Goal: Task Accomplishment & Management: Complete application form

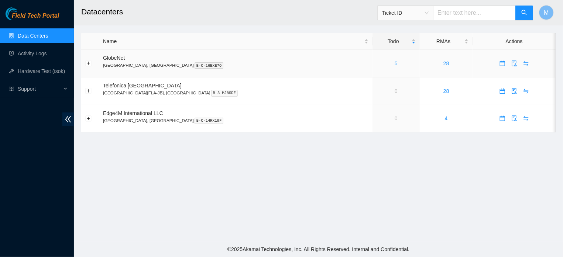
click at [395, 63] on link "5" at bounding box center [396, 64] width 3 height 6
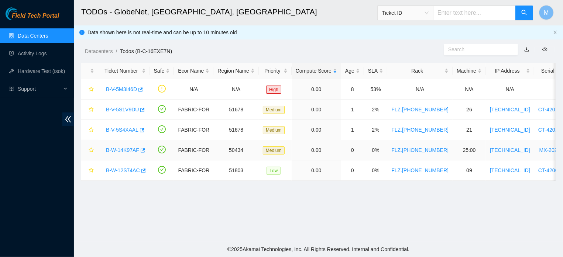
click at [126, 148] on link "B-W-14K97AF" at bounding box center [122, 150] width 33 height 6
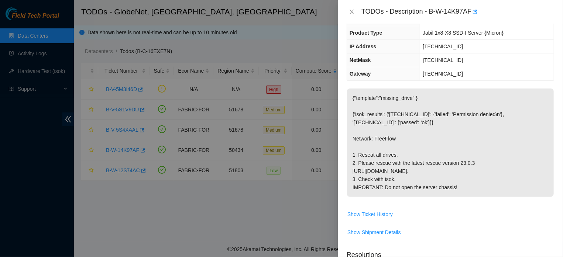
scroll to position [61, 0]
click at [348, 13] on button "Close" at bounding box center [352, 11] width 10 height 7
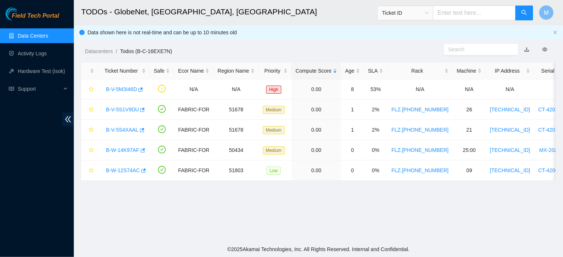
scroll to position [85, 0]
click at [119, 170] on link "B-W-12S74AC" at bounding box center [123, 171] width 34 height 6
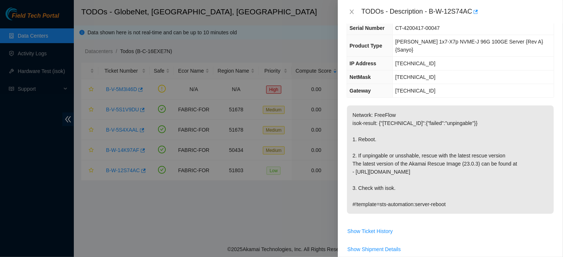
scroll to position [36, 0]
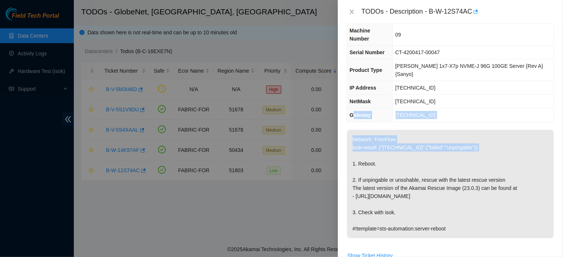
drag, startPoint x: 353, startPoint y: 76, endPoint x: 376, endPoint y: 139, distance: 67.7
click at [376, 139] on div "Problem Type Hardware Sub Type Tier 1 Rack Number FLZ.[PHONE_NUMBER] Machine Nu…" at bounding box center [450, 141] width 225 height 234
click at [356, 130] on p "Network: FreeFlow isok-result: {"[TECHNICAL_ID]":{"failed":"unpingable"}} 1. Re…" at bounding box center [450, 184] width 207 height 109
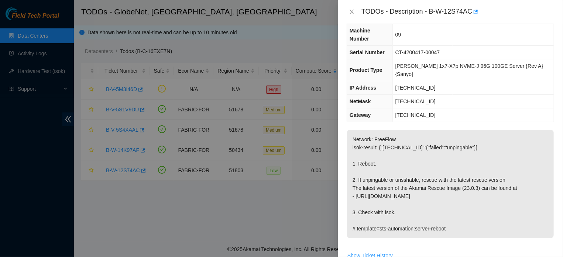
click at [353, 130] on p "Network: FreeFlow isok-result: {"[TECHNICAL_ID]":{"failed":"unpingable"}} 1. Re…" at bounding box center [450, 184] width 207 height 109
drag, startPoint x: 353, startPoint y: 124, endPoint x: 458, endPoint y: 216, distance: 140.0
click at [458, 216] on p "Network: FreeFlow isok-result: {"[TECHNICAL_ID]":{"failed":"unpingable"}} 1. Re…" at bounding box center [450, 184] width 207 height 109
copy p "Network: FreeFlow isok-result: {"[TECHNICAL_ID]":{"failed":"unpingable"}} 1. Re…"
click at [157, 213] on div at bounding box center [281, 128] width 563 height 257
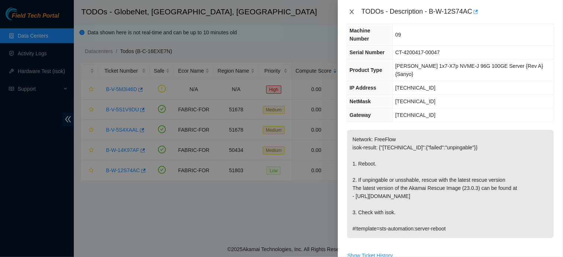
click at [348, 13] on button "Close" at bounding box center [352, 11] width 10 height 7
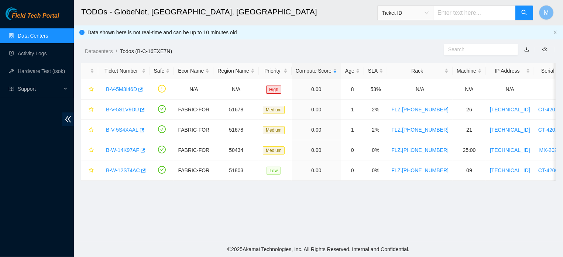
scroll to position [44, 0]
click at [33, 52] on link "Activity Logs" at bounding box center [32, 54] width 29 height 6
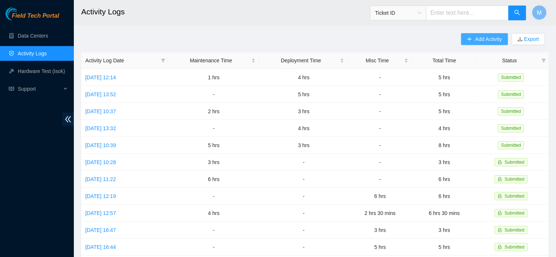
click at [469, 42] on icon "plus" at bounding box center [469, 39] width 5 height 5
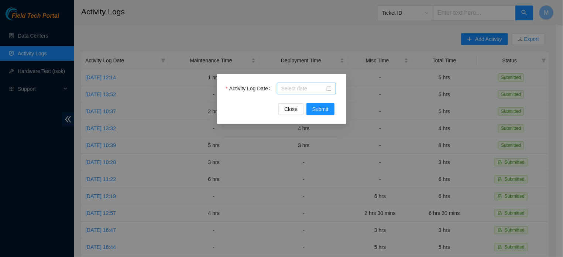
click at [328, 90] on div at bounding box center [306, 89] width 50 height 8
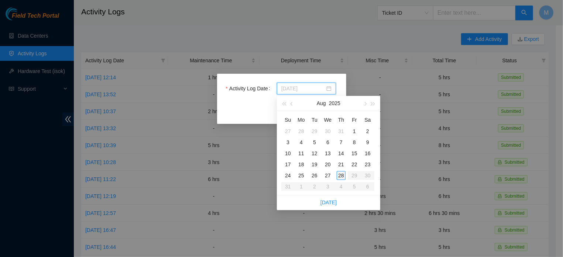
type input "[DATE]"
click at [342, 174] on div "28" at bounding box center [341, 175] width 9 height 9
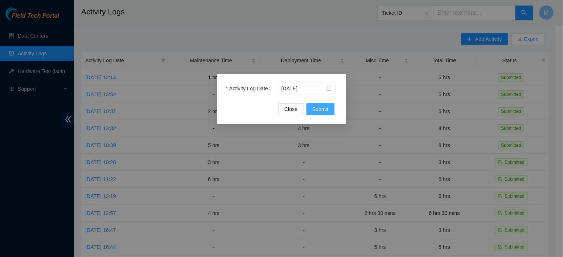
click at [321, 114] on button "Submit" at bounding box center [321, 109] width 28 height 12
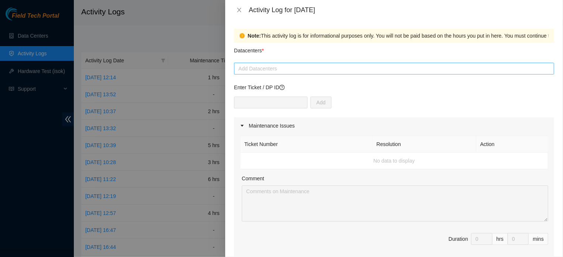
click at [282, 68] on div at bounding box center [394, 68] width 317 height 9
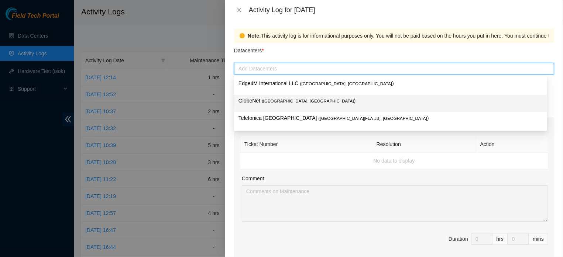
click at [266, 103] on span "( [GEOGRAPHIC_DATA], [GEOGRAPHIC_DATA]" at bounding box center [308, 101] width 92 height 4
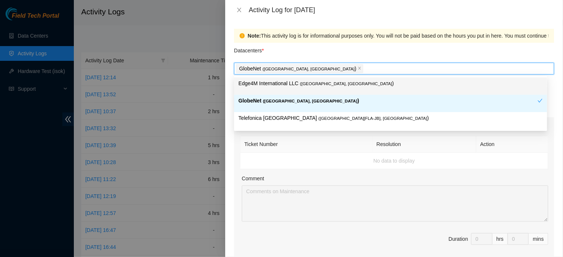
click at [333, 66] on div "GlobeNet ( [GEOGRAPHIC_DATA], [GEOGRAPHIC_DATA] )" at bounding box center [394, 69] width 317 height 10
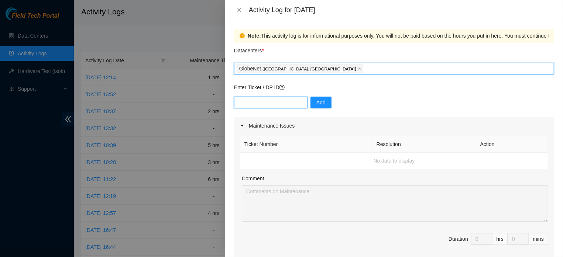
click at [279, 105] on input "text" at bounding box center [271, 103] width 74 height 12
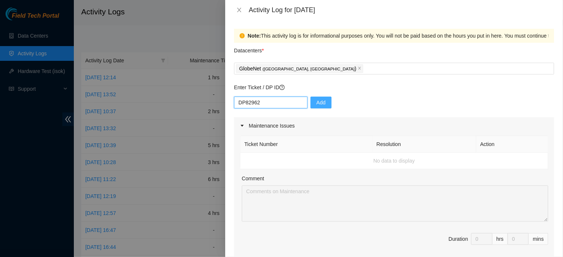
type input "DP82962"
click at [314, 98] on button "Add" at bounding box center [321, 103] width 21 height 12
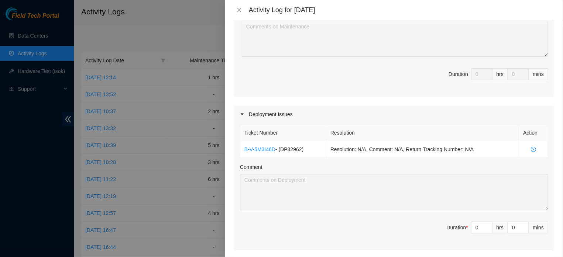
scroll to position [178, 0]
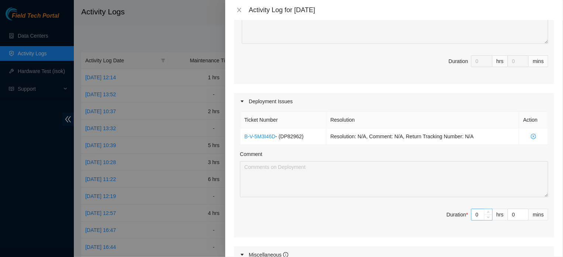
click at [474, 221] on input "0" at bounding box center [482, 214] width 21 height 11
type input "7"
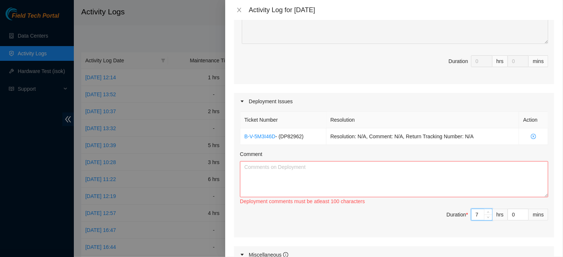
type input "7"
click at [360, 174] on textarea "Comment" at bounding box center [394, 179] width 308 height 36
paste textarea "RACK INSTALLATION CONTINUED: FLZ.[PHONE_NUMBER] PRODUCTION AND APPLICATION OF F…"
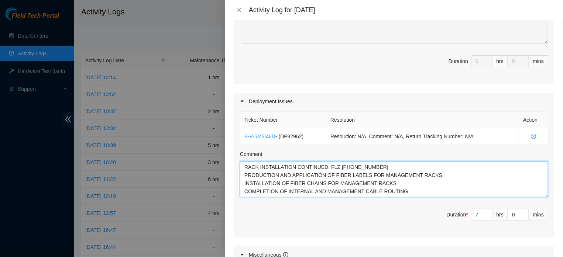
type textarea "RACK INSTALLATION CONTINUED: FLZ.[PHONE_NUMBER] PRODUCTION AND APPLICATION OF F…"
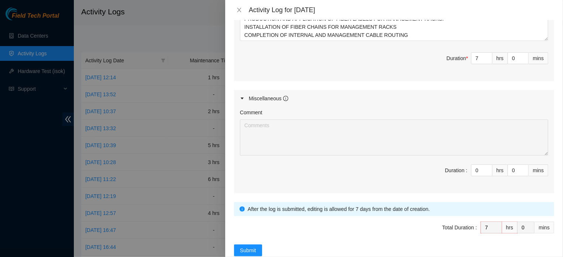
scroll to position [372, 0]
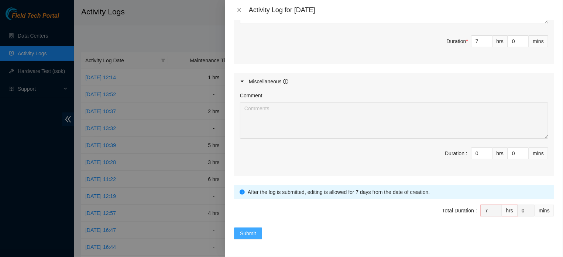
click at [252, 233] on span "Submit" at bounding box center [248, 234] width 16 height 8
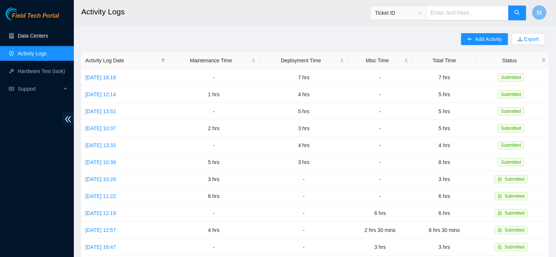
click at [28, 33] on link "Data Centers" at bounding box center [33, 36] width 30 height 6
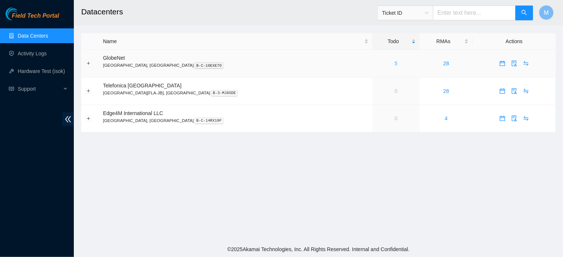
click at [395, 64] on link "5" at bounding box center [396, 64] width 3 height 6
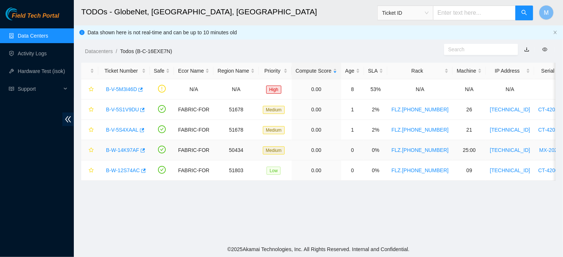
click at [131, 149] on link "B-W-14K97AF" at bounding box center [122, 150] width 33 height 6
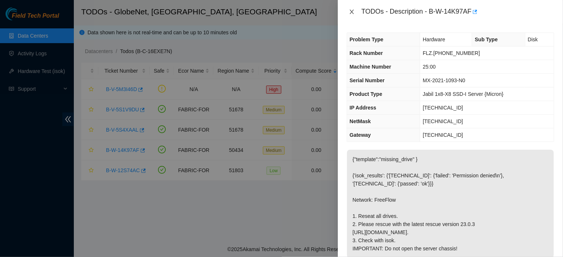
click at [351, 11] on icon "close" at bounding box center [352, 12] width 6 height 6
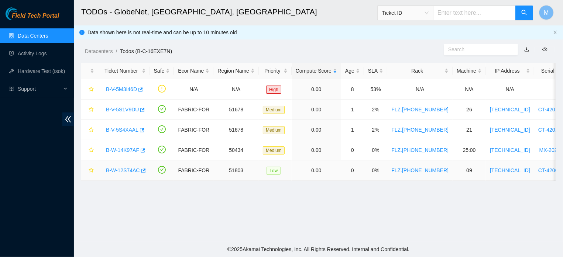
click at [124, 170] on link "B-W-12S74AC" at bounding box center [123, 171] width 34 height 6
